Goal: Transaction & Acquisition: Download file/media

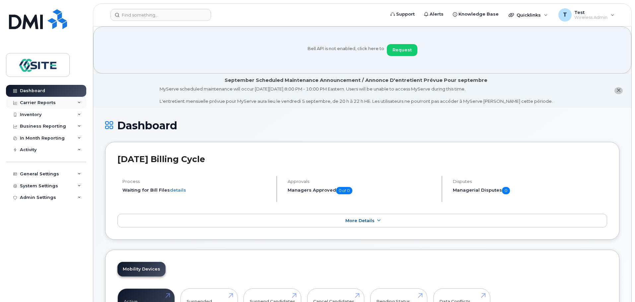
click at [42, 103] on div "Carrier Reports" at bounding box center [38, 102] width 36 height 5
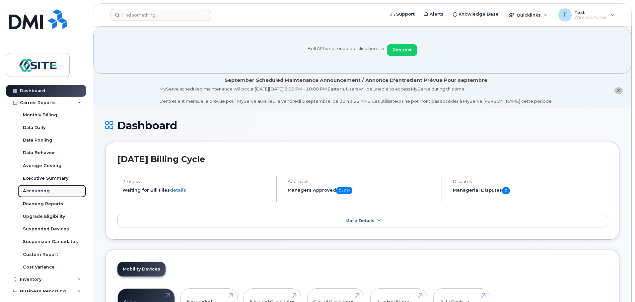
click at [41, 188] on div "Accounting" at bounding box center [36, 191] width 27 height 6
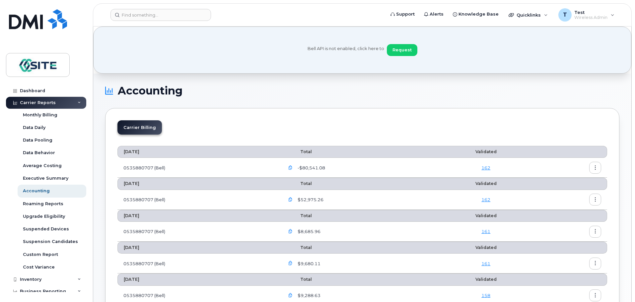
click at [292, 167] on icon "button" at bounding box center [291, 168] width 4 height 4
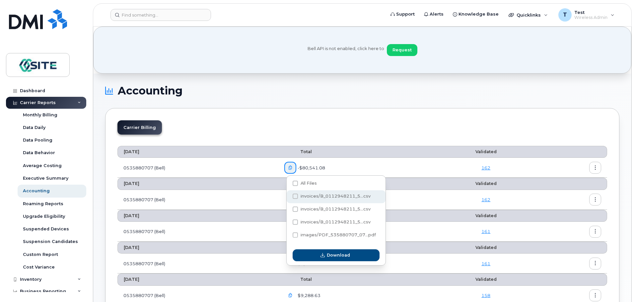
click at [295, 198] on span at bounding box center [295, 196] width 5 height 5
click at [288, 198] on input "invoices/B_0112948211_5...csv" at bounding box center [286, 196] width 3 height 3
checkbox input "true"
click at [295, 207] on span at bounding box center [295, 209] width 5 height 5
click at [288, 208] on input "invoices/B_0112948211_5...csv" at bounding box center [286, 209] width 3 height 3
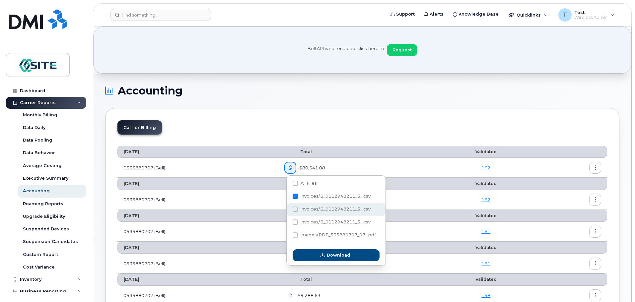
checkbox input "true"
click at [296, 221] on span at bounding box center [295, 222] width 5 height 5
click at [288, 221] on input "invoices/B_0112948211_5...csv" at bounding box center [286, 222] width 3 height 3
checkbox input "true"
click at [295, 180] on div "All Files" at bounding box center [336, 184] width 99 height 13
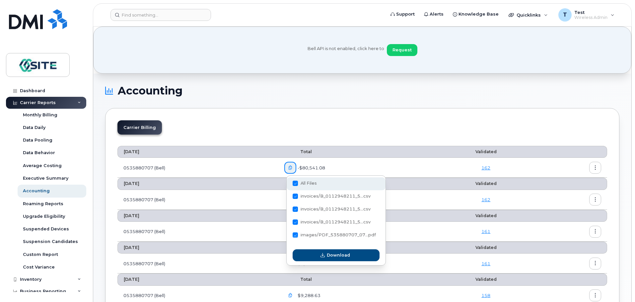
checkbox input "true"
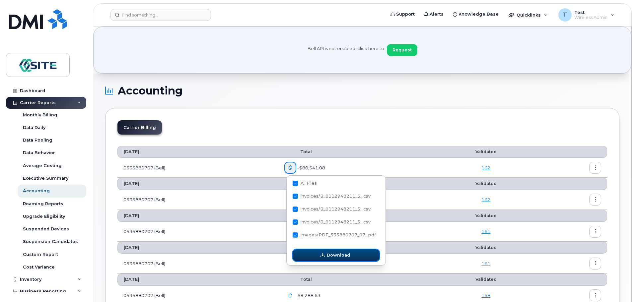
click at [321, 256] on span "button" at bounding box center [323, 255] width 6 height 6
